Goal: Information Seeking & Learning: Understand process/instructions

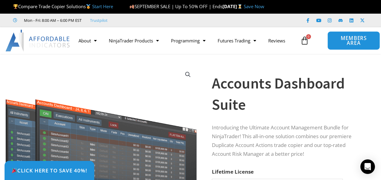
click at [352, 41] on span "MEMBERS AREA" at bounding box center [353, 41] width 39 height 10
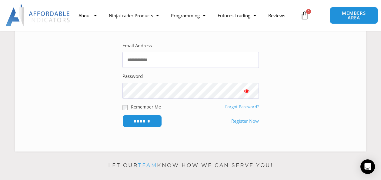
scroll to position [121, 0]
type input "**********"
click at [133, 123] on input "******" at bounding box center [141, 120] width 41 height 13
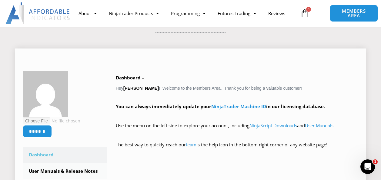
scroll to position [30, 0]
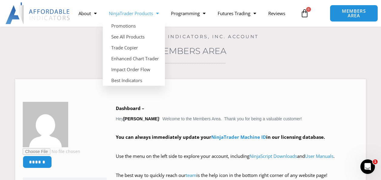
click at [150, 14] on link "NinjaTrader Products" at bounding box center [134, 13] width 62 height 14
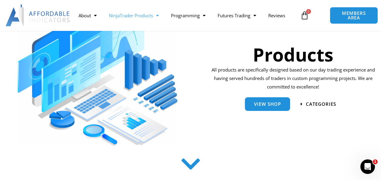
scroll to position [121, 0]
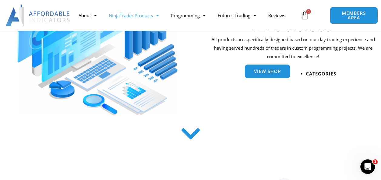
click at [269, 72] on span "View Shop" at bounding box center [267, 71] width 27 height 5
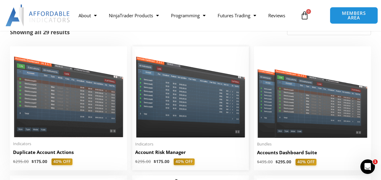
scroll to position [121, 0]
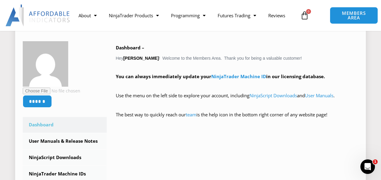
scroll to position [121, 0]
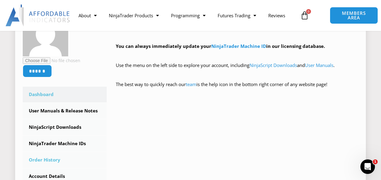
click at [48, 160] on link "Order History" at bounding box center [65, 160] width 84 height 16
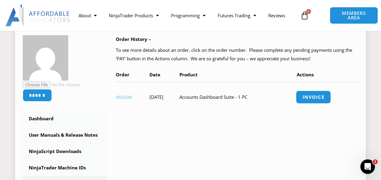
click at [312, 98] on link "Invoice" at bounding box center [312, 97] width 35 height 13
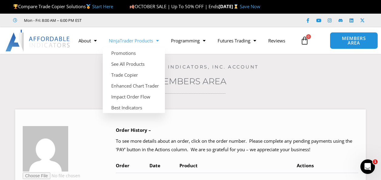
click at [131, 40] on link "NinjaTrader Products" at bounding box center [134, 41] width 62 height 14
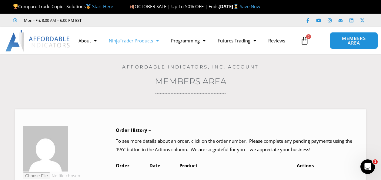
click at [130, 41] on link "NinjaTrader Products" at bounding box center [134, 41] width 62 height 14
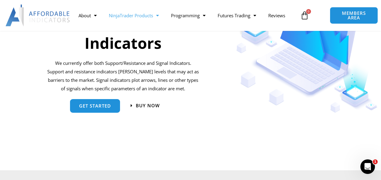
scroll to position [575, 0]
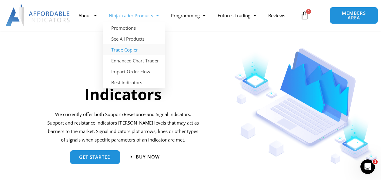
click at [131, 50] on link "Trade Copier" at bounding box center [134, 49] width 62 height 11
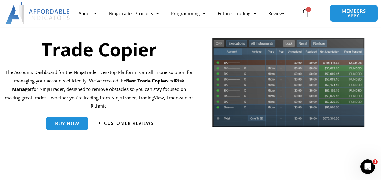
scroll to position [61, 0]
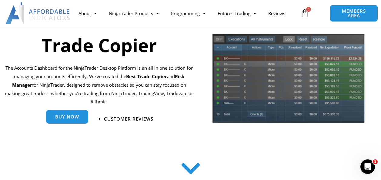
click at [74, 117] on span "Buy Now" at bounding box center [67, 116] width 24 height 5
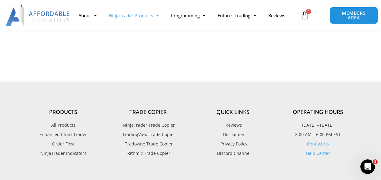
scroll to position [627, 0]
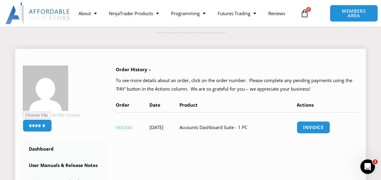
drag, startPoint x: 146, startPoint y: 127, endPoint x: 173, endPoint y: 127, distance: 27.3
click at [173, 127] on tr "#531540 June 8, 2025 Accounts Dashboard Suite - 1 PC Invoice" at bounding box center [237, 127] width 242 height 30
drag, startPoint x: 173, startPoint y: 127, endPoint x: 165, endPoint y: 129, distance: 8.0
copy tr "June 8, 2025"
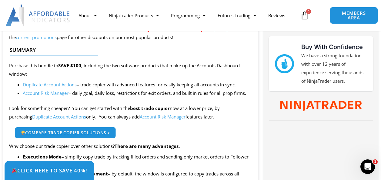
scroll to position [272, 0]
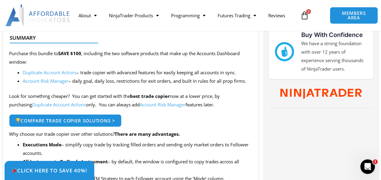
click at [39, 15] on img at bounding box center [37, 16] width 65 height 22
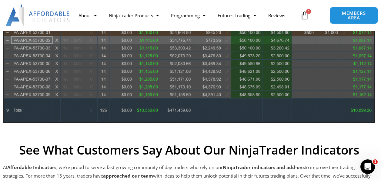
scroll to position [424, 0]
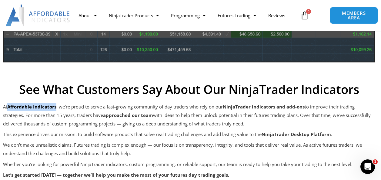
drag, startPoint x: 9, startPoint y: 106, endPoint x: 57, endPoint y: 109, distance: 48.5
click at [57, 109] on p "At Affordable Indicators , we’re proud to serve a fast-growing community of day…" at bounding box center [188, 115] width 371 height 25
drag, startPoint x: 57, startPoint y: 109, endPoint x: 51, endPoint y: 107, distance: 6.2
copy strong "Affordable Indicators"
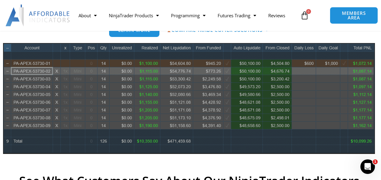
scroll to position [333, 0]
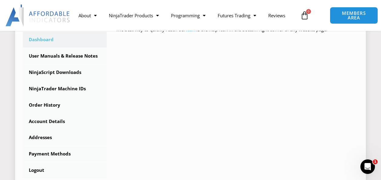
scroll to position [151, 0]
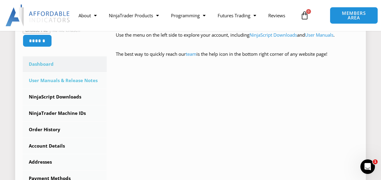
click at [80, 82] on link "User Manuals & Release Notes" at bounding box center [65, 81] width 84 height 16
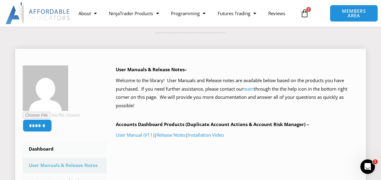
scroll to position [91, 0]
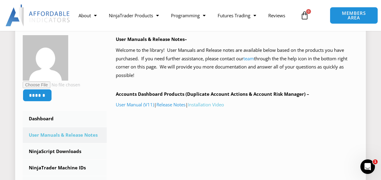
click at [206, 106] on link "Installation Video" at bounding box center [206, 104] width 36 height 6
